Goal: Information Seeking & Learning: Learn about a topic

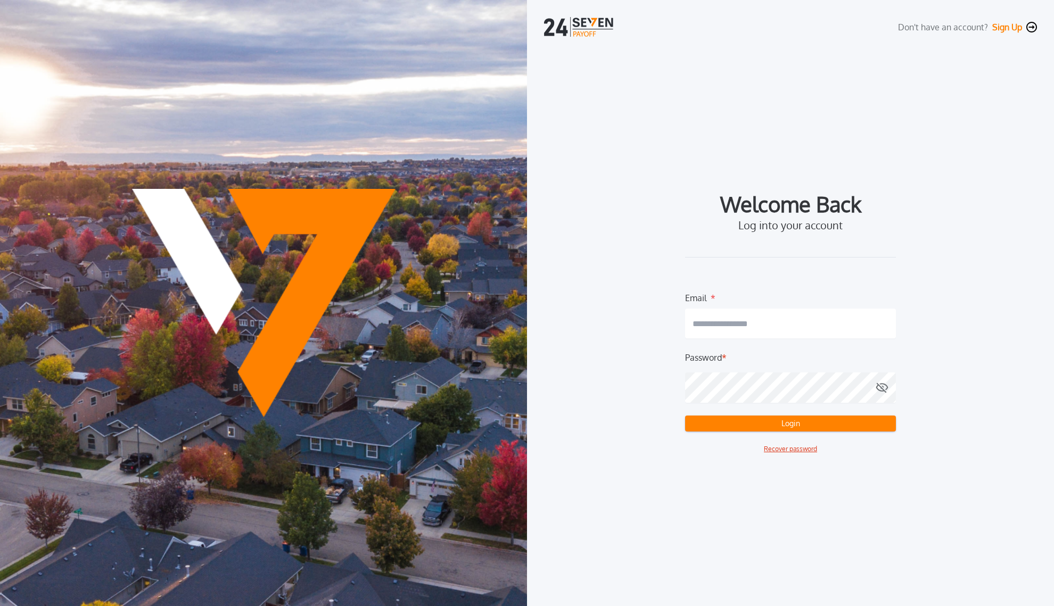
click at [841, 330] on input "email" at bounding box center [790, 324] width 211 height 30
click at [0, 606] on com-1password-button at bounding box center [0, 606] width 0 height 0
type input "**********"
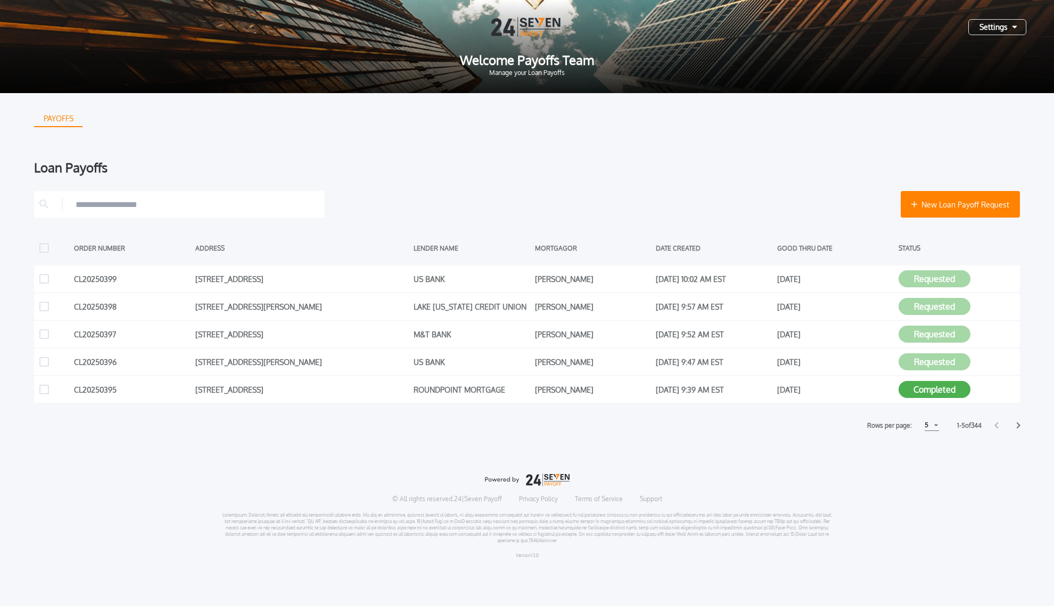
click at [931, 427] on div "5" at bounding box center [931, 425] width 14 height 11
click at [929, 465] on h1 "15" at bounding box center [931, 465] width 10 height 13
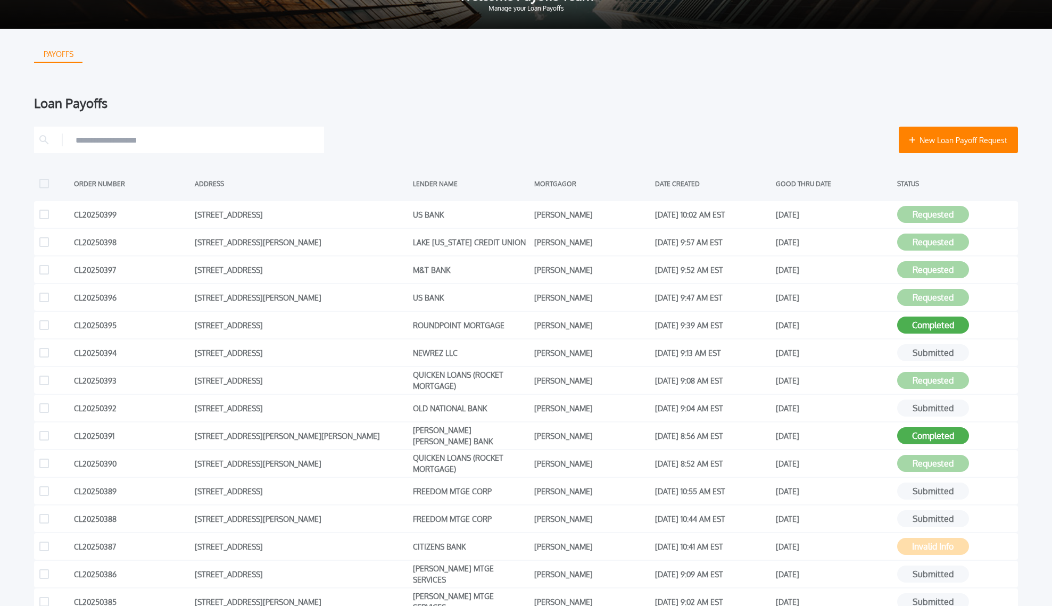
scroll to position [73, 0]
